Goal: Information Seeking & Learning: Learn about a topic

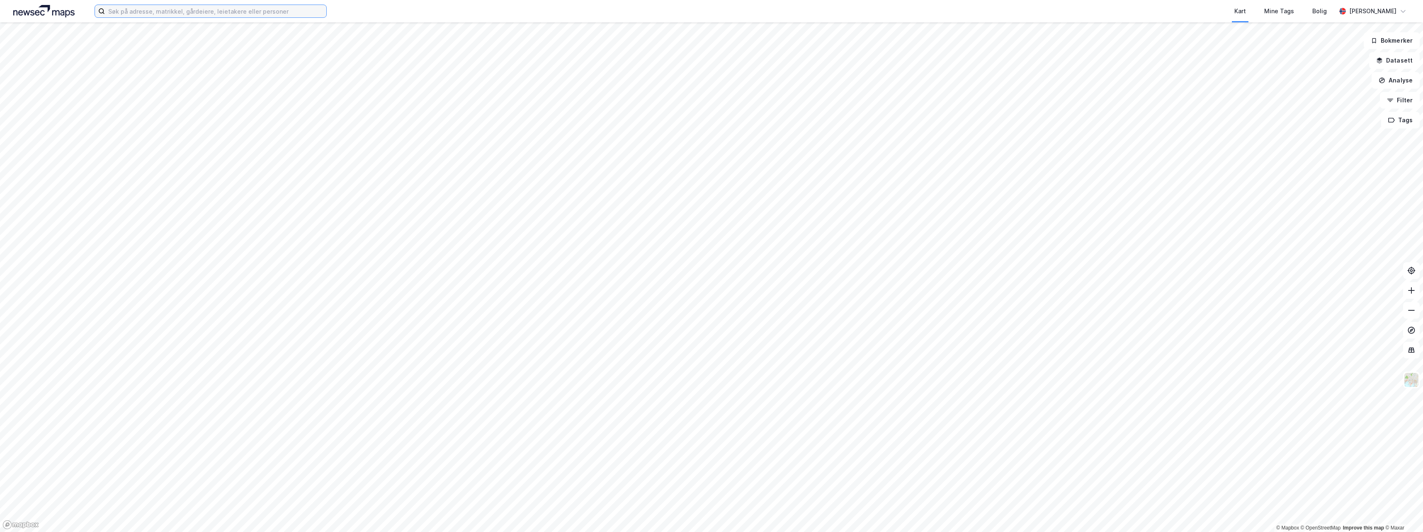
click at [121, 14] on input at bounding box center [215, 11] width 221 height 12
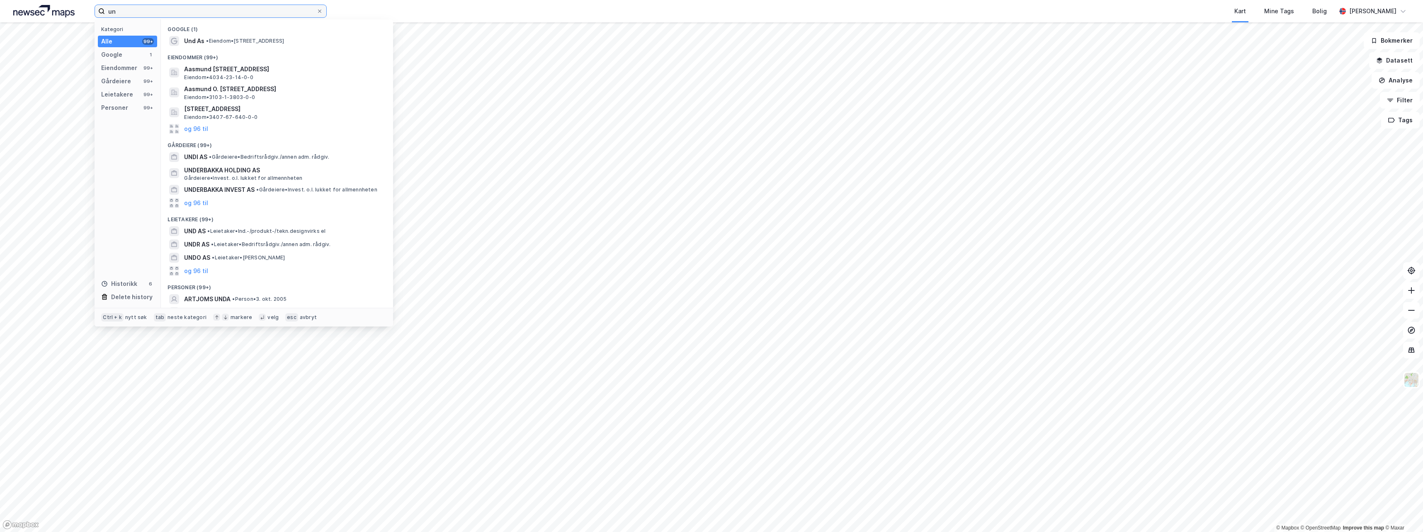
type input "u"
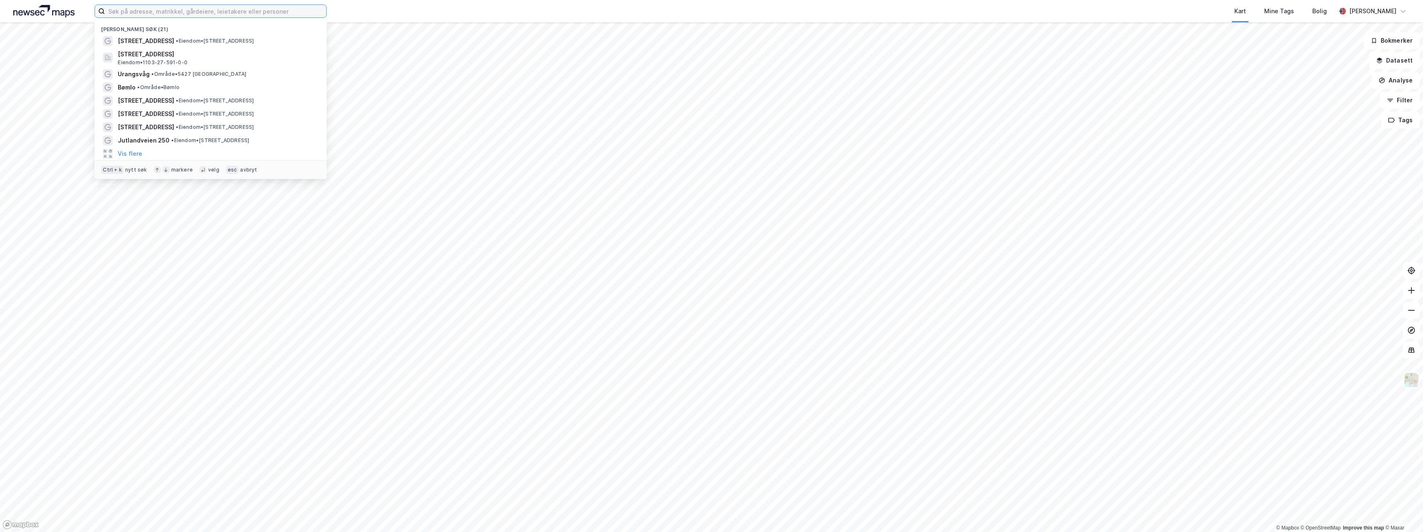
paste input "Undheimsveien 887"
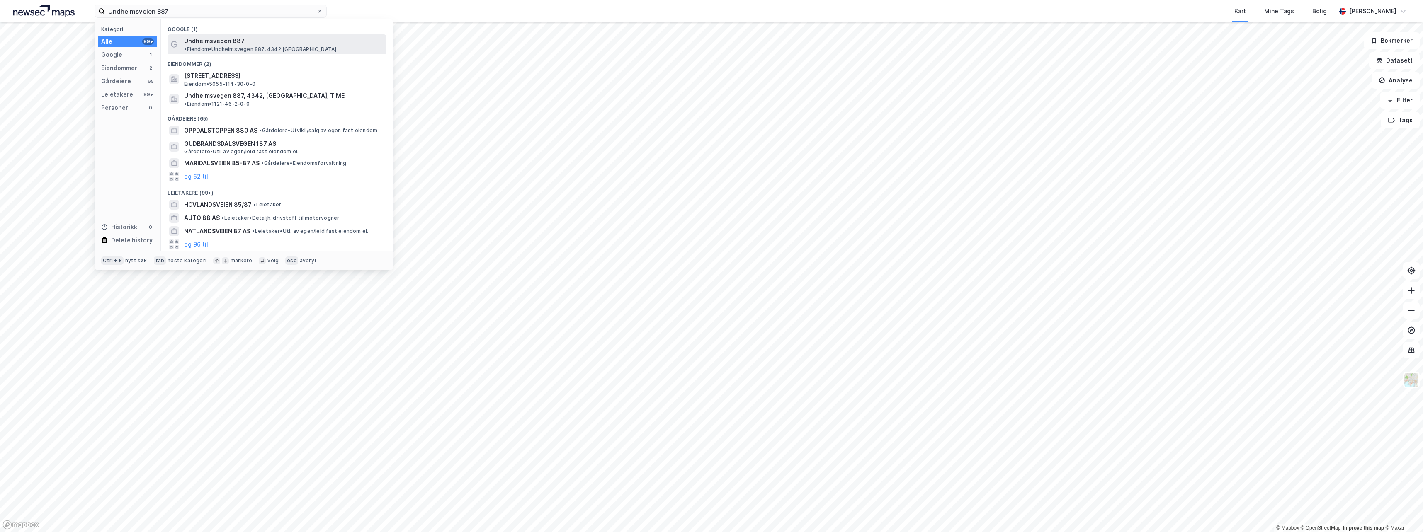
click at [210, 40] on span "Undheimsvegen 887" at bounding box center [214, 41] width 61 height 10
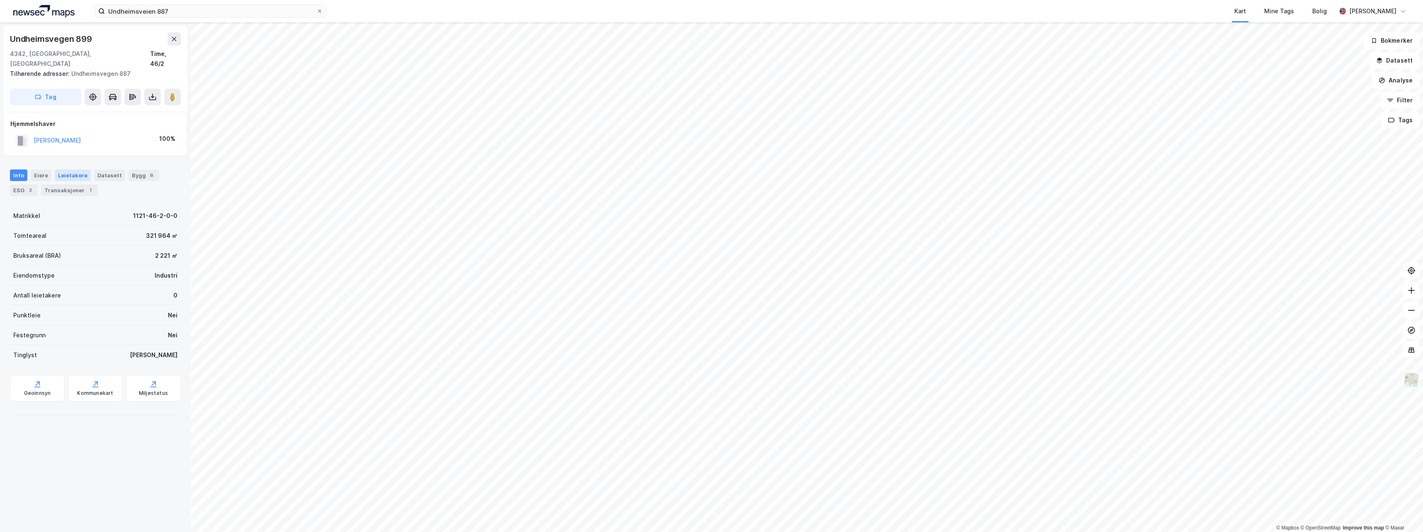
click at [65, 170] on div "Leietakere" at bounding box center [73, 176] width 36 height 12
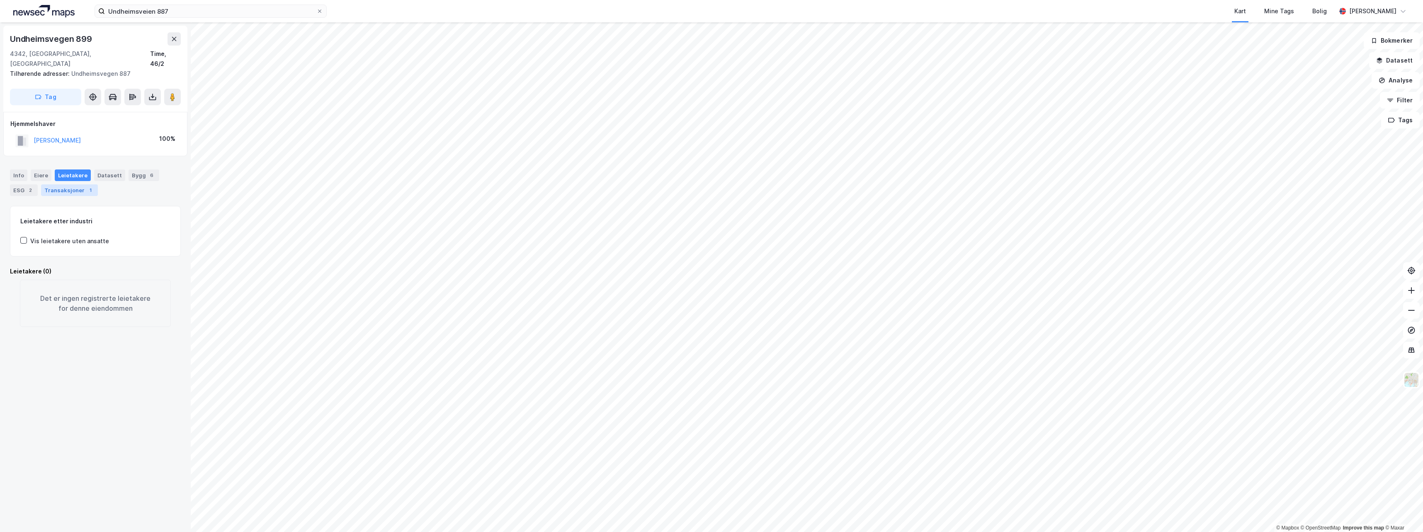
click at [63, 185] on div "Transaksjoner 1" at bounding box center [69, 191] width 57 height 12
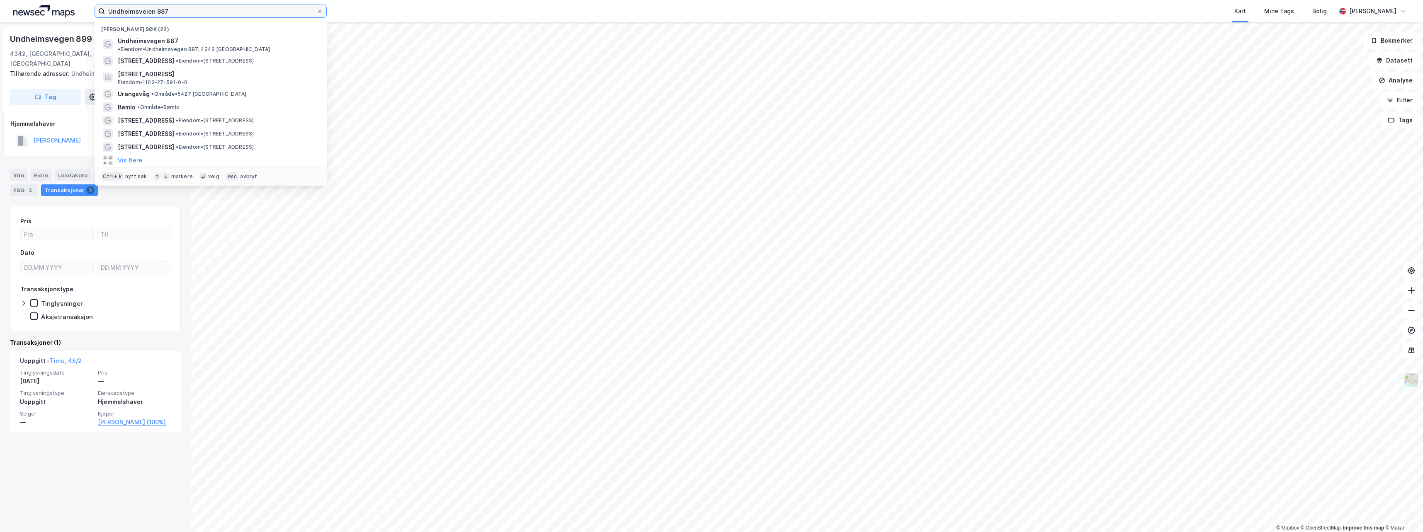
drag, startPoint x: 170, startPoint y: 10, endPoint x: 88, endPoint y: 10, distance: 81.3
click at [88, 10] on div "Undheimsveien 887 Nylige søk (22) [GEOGRAPHIC_DATA] 887 • Eiendom • Undheimsveg…" at bounding box center [711, 11] width 1423 height 22
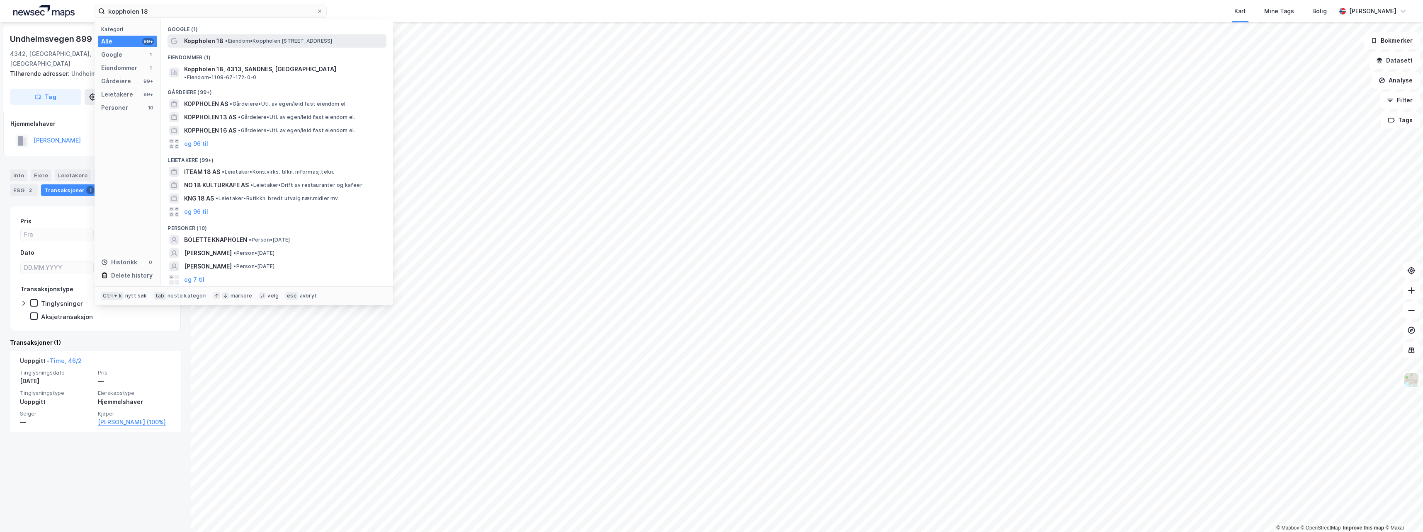
click at [196, 36] on span "Koppholen 18" at bounding box center [203, 41] width 39 height 10
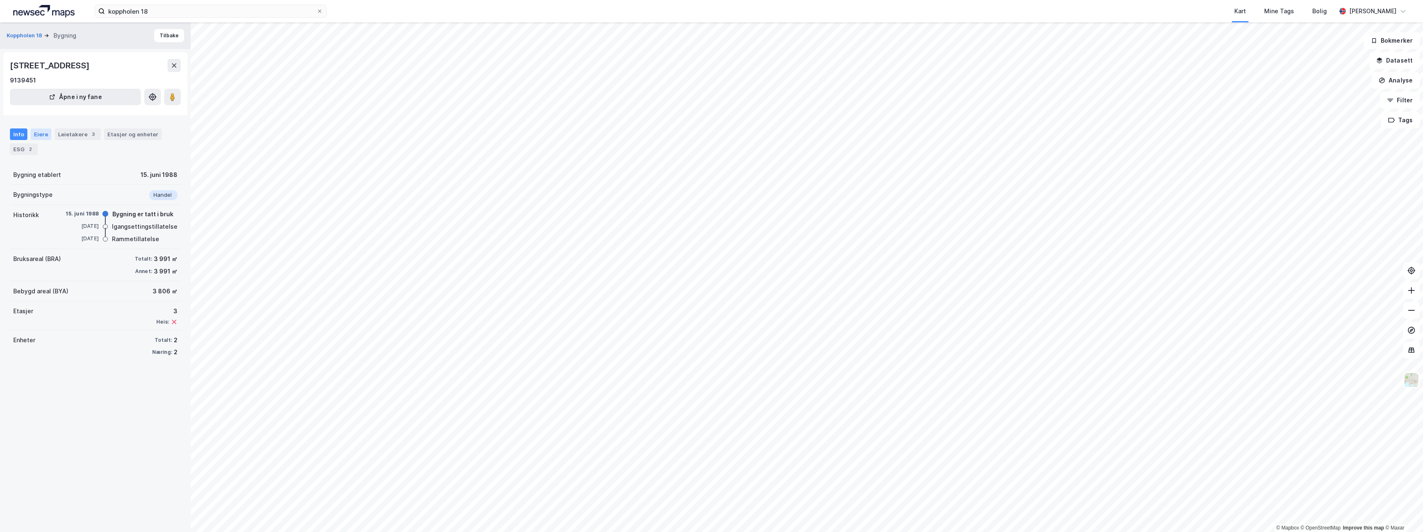
click at [41, 136] on div "Eiere" at bounding box center [41, 135] width 21 height 12
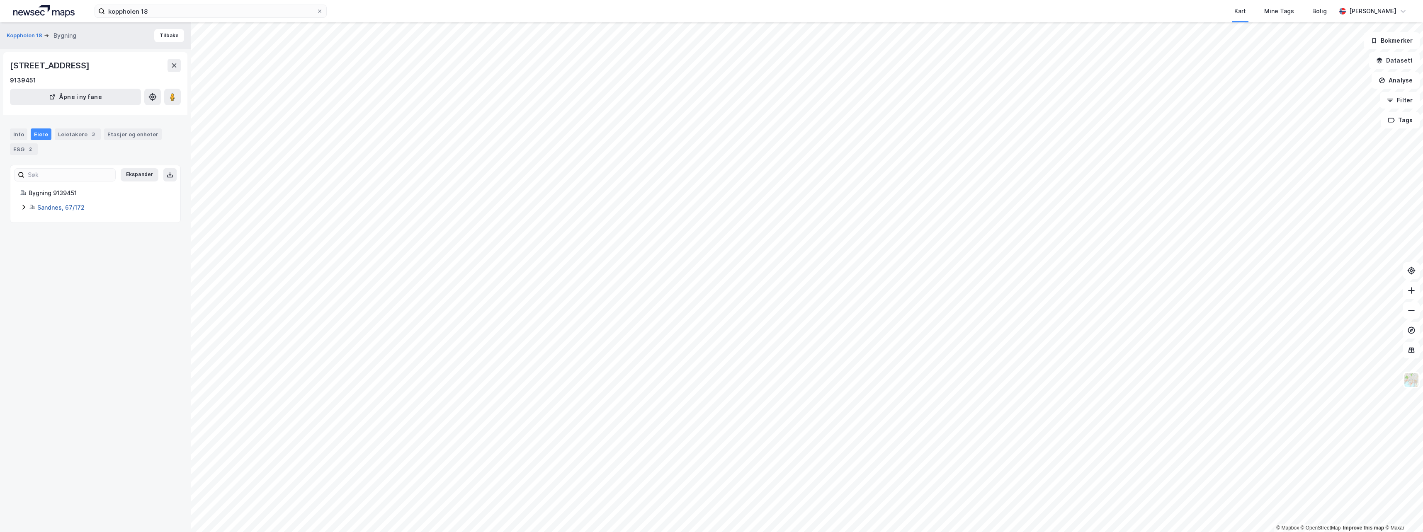
click at [59, 208] on link "Sandnes, 67/172" at bounding box center [60, 207] width 47 height 7
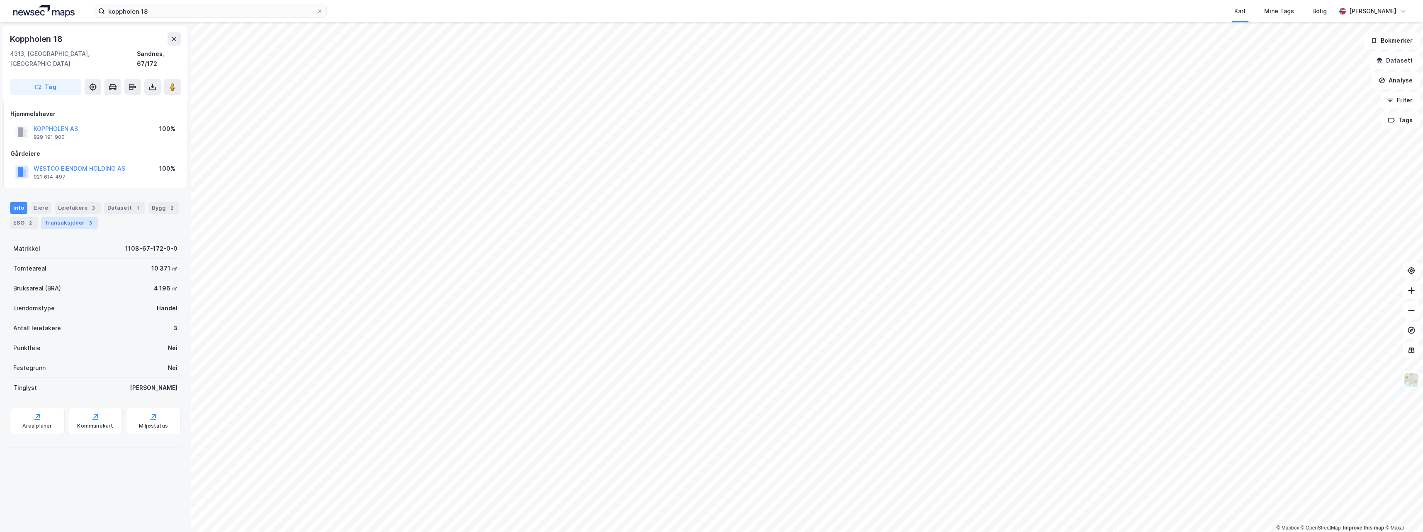
click at [73, 217] on div "Transaksjoner 3" at bounding box center [69, 223] width 57 height 12
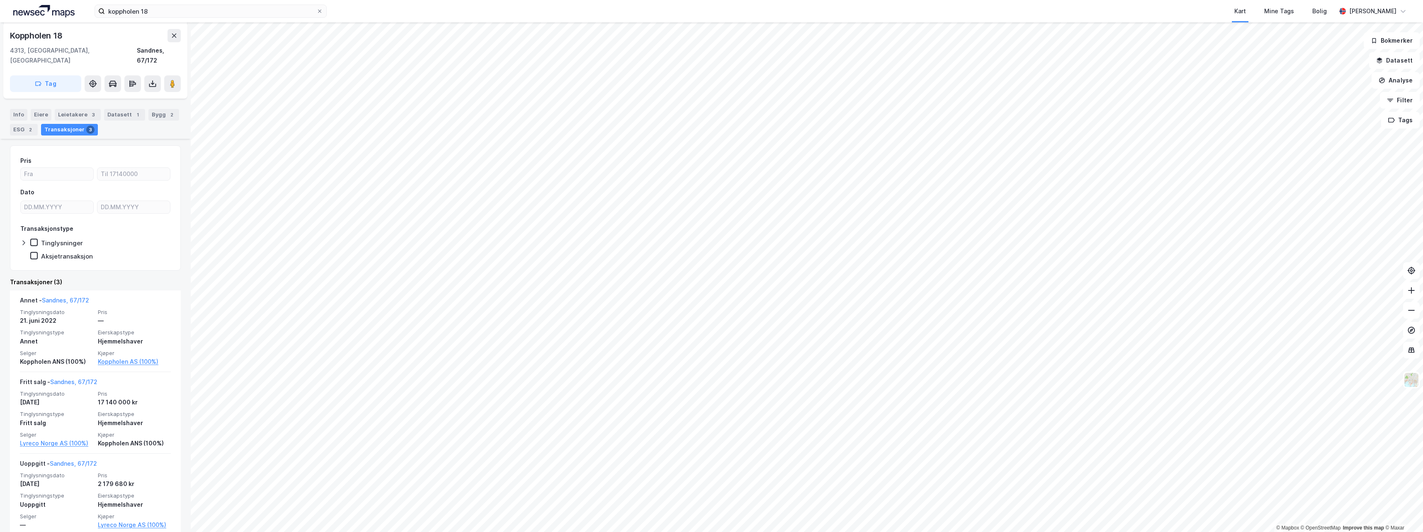
scroll to position [96, 0]
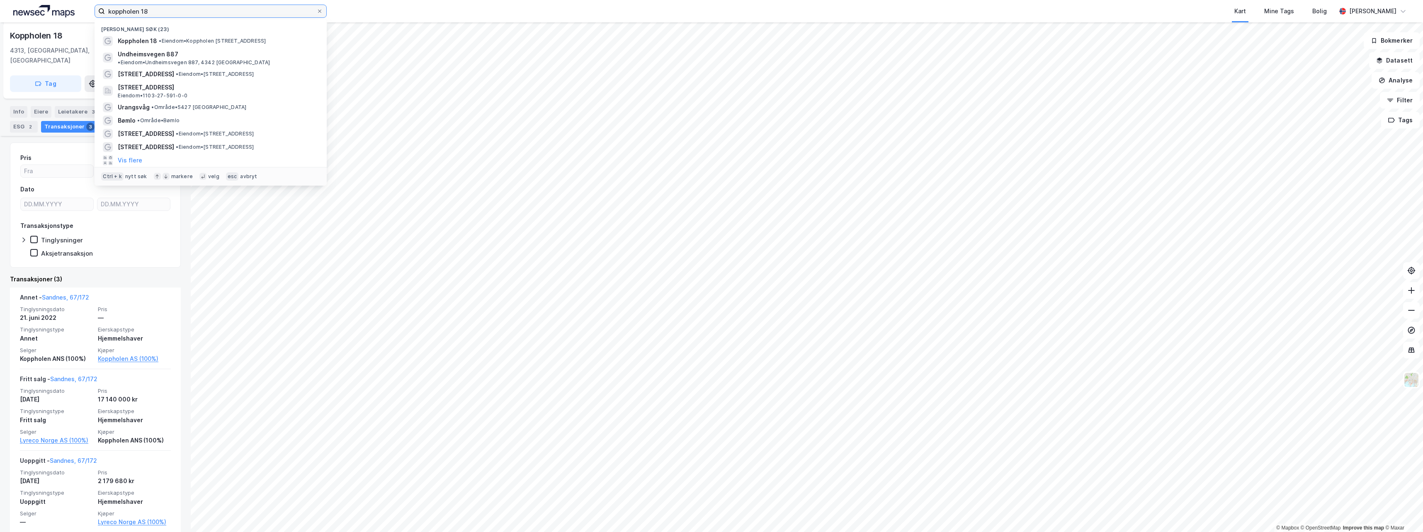
drag, startPoint x: 151, startPoint y: 11, endPoint x: 79, endPoint y: 11, distance: 71.7
click at [79, 11] on div "koppholen 18 Nylige søk (23) Koppholen 18 • Eiendom • [STREET_ADDRESS] Undheims…" at bounding box center [711, 11] width 1423 height 22
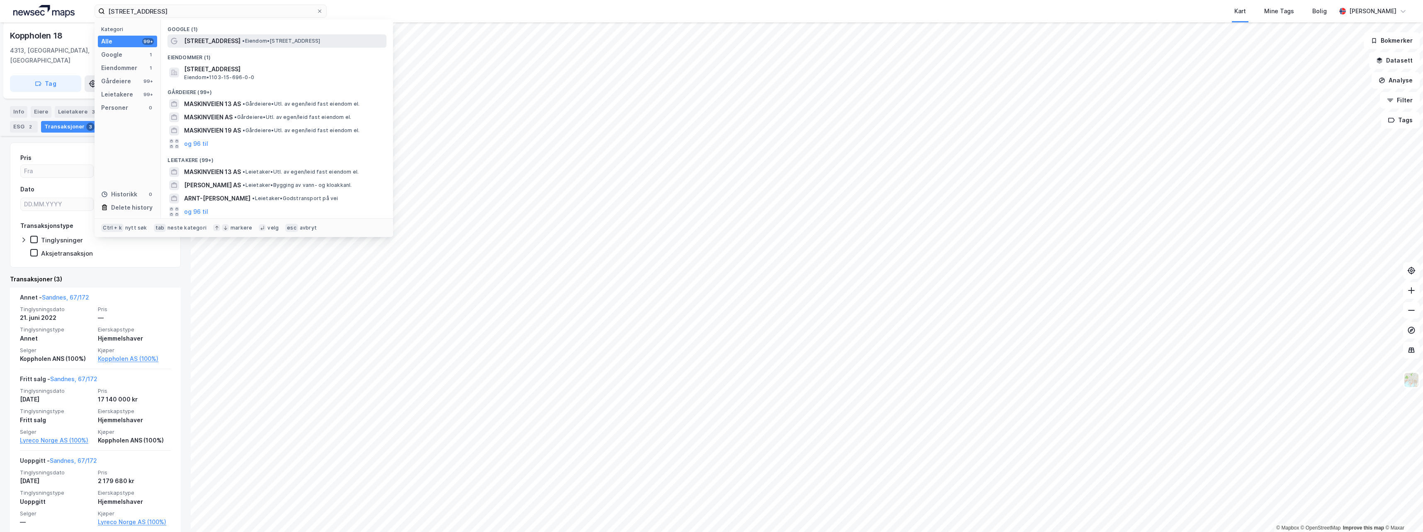
click at [193, 40] on span "[STREET_ADDRESS]" at bounding box center [212, 41] width 56 height 10
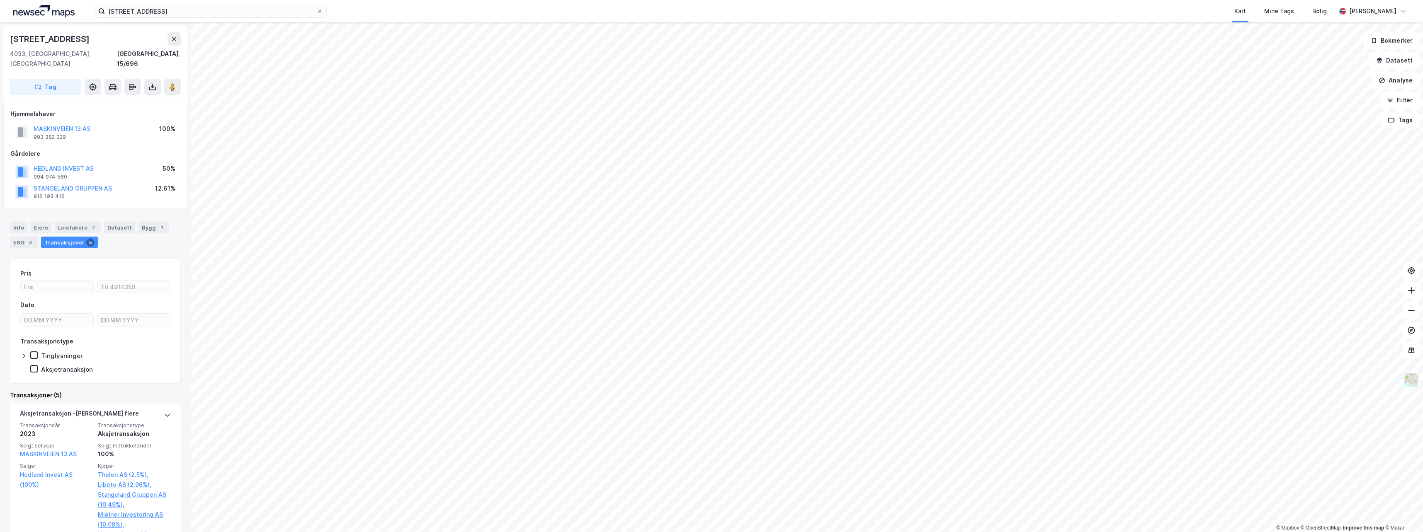
click at [65, 237] on div "Transaksjoner 5" at bounding box center [69, 243] width 57 height 12
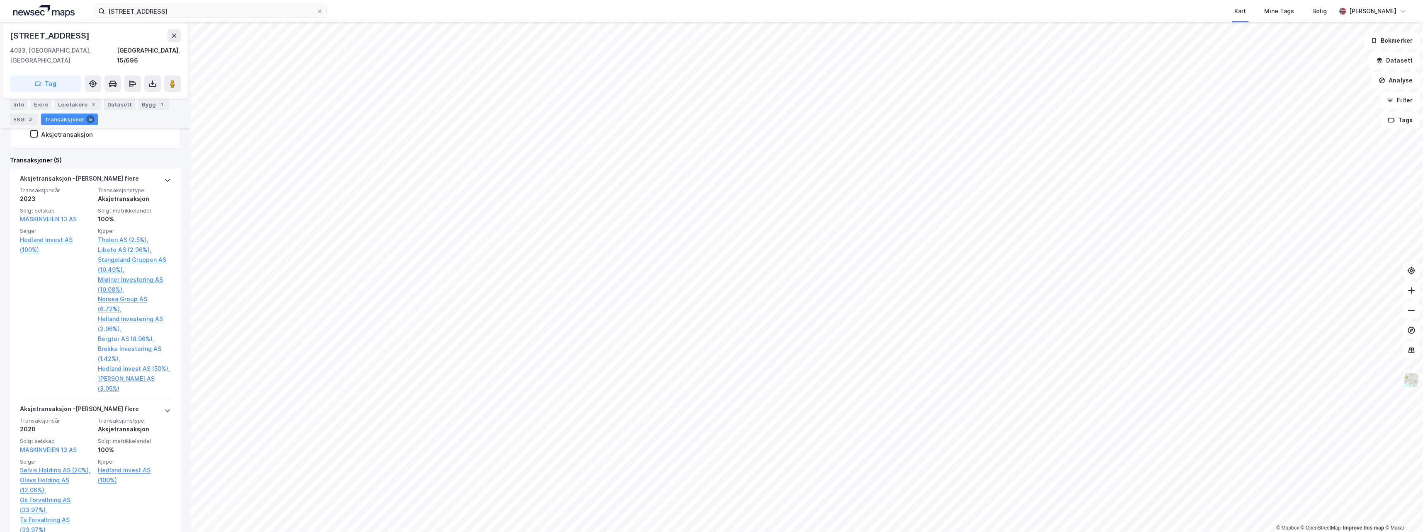
scroll to position [249, 0]
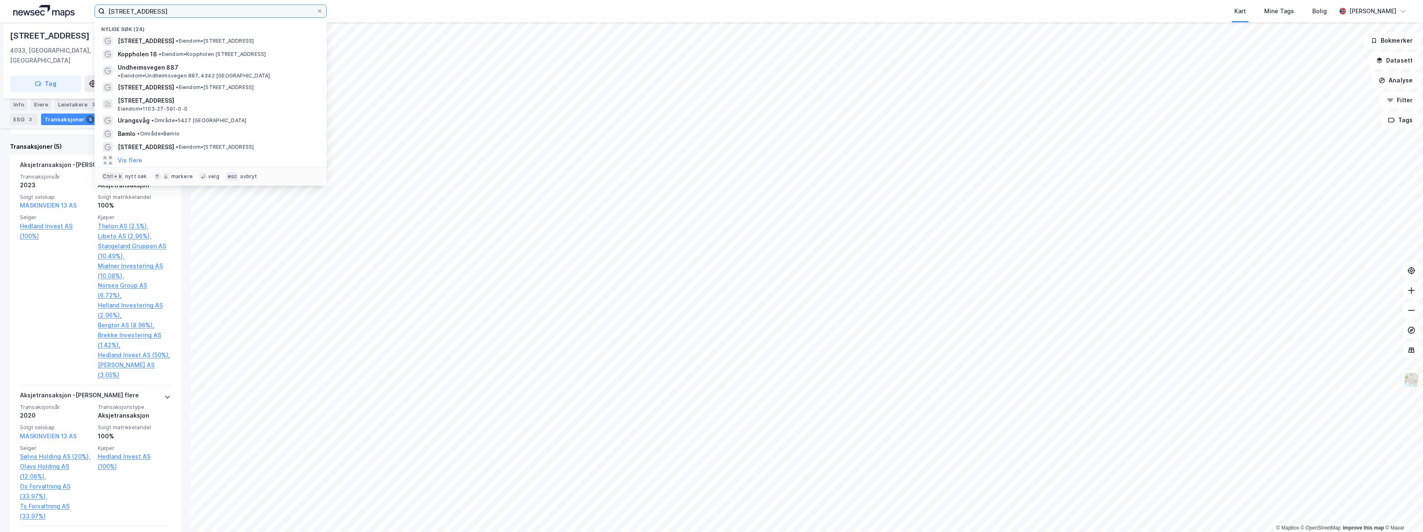
click at [177, 11] on input "[STREET_ADDRESS]" at bounding box center [210, 11] width 211 height 12
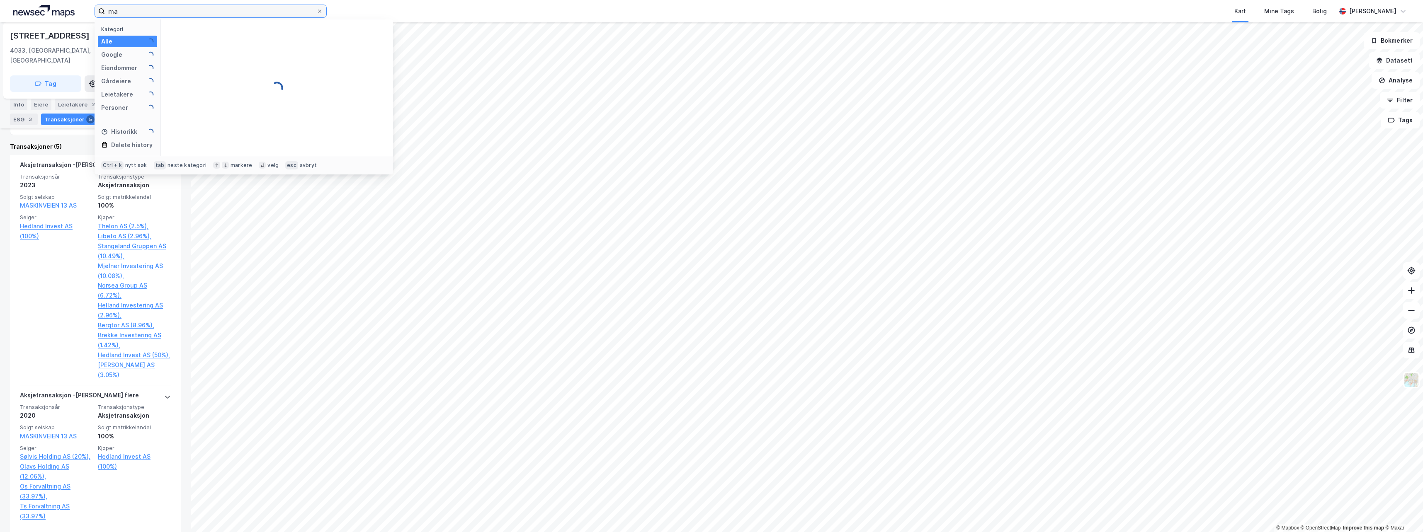
type input "m"
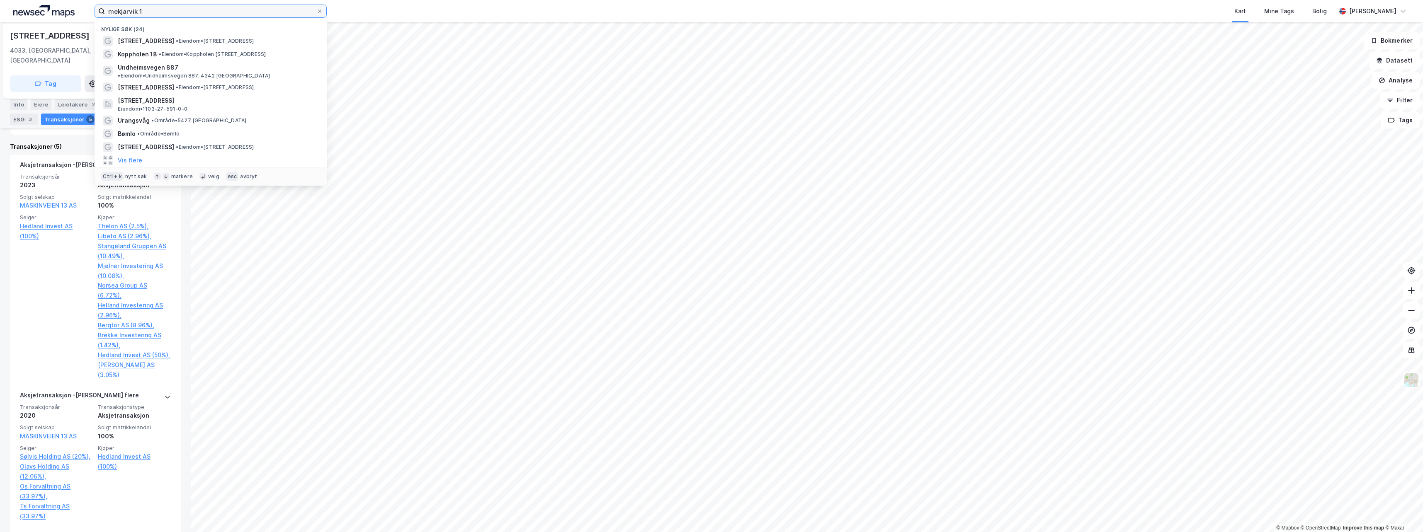
type input "mekjarvik 1"
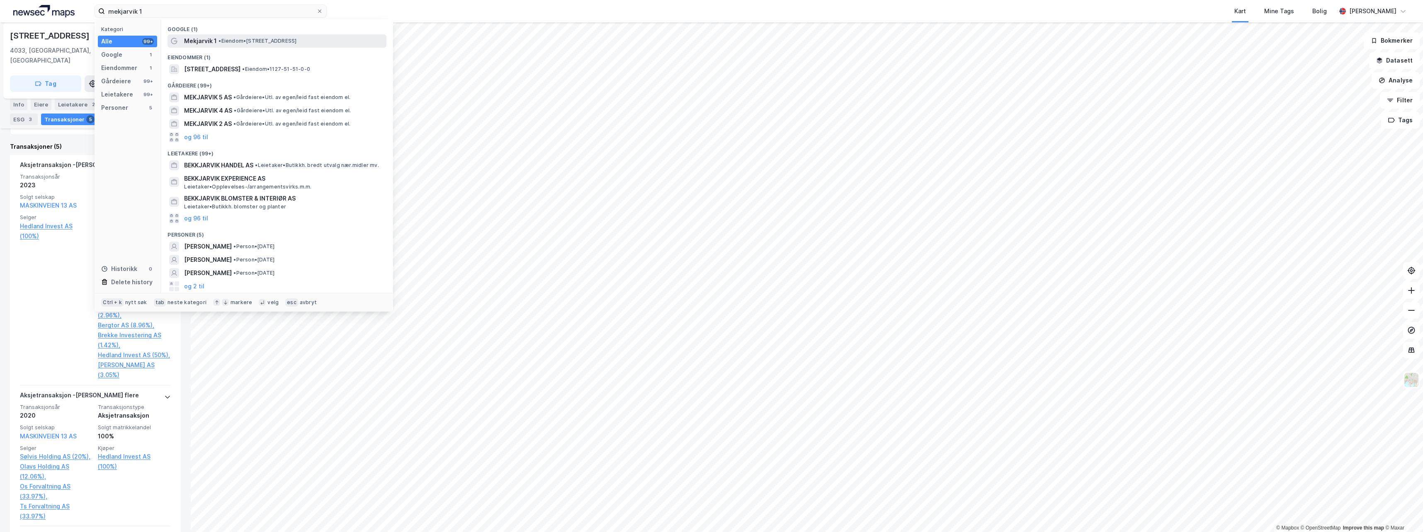
click at [200, 40] on span "Mekjarvik 1" at bounding box center [200, 41] width 33 height 10
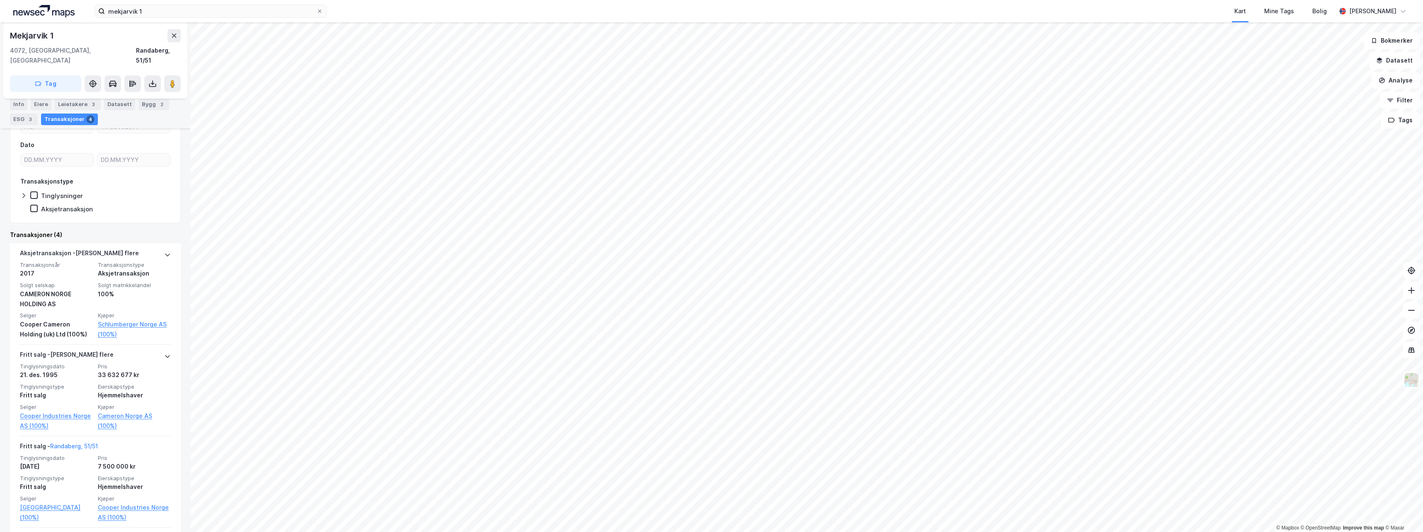
scroll to position [166, 0]
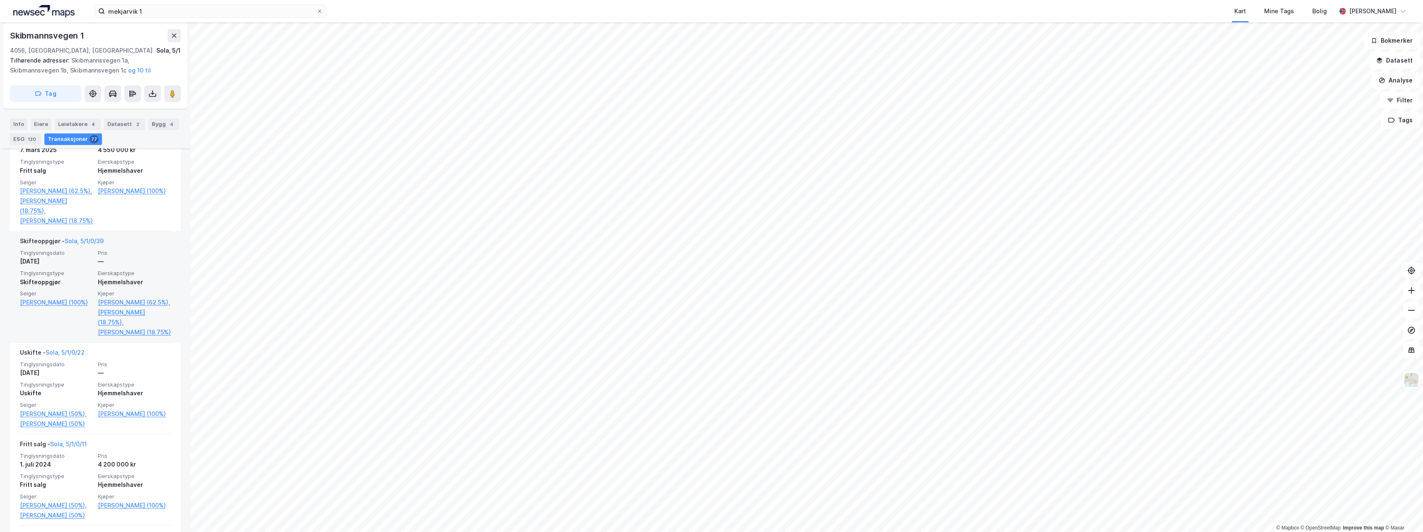
scroll to position [332, 0]
